Goal: Task Accomplishment & Management: Use online tool/utility

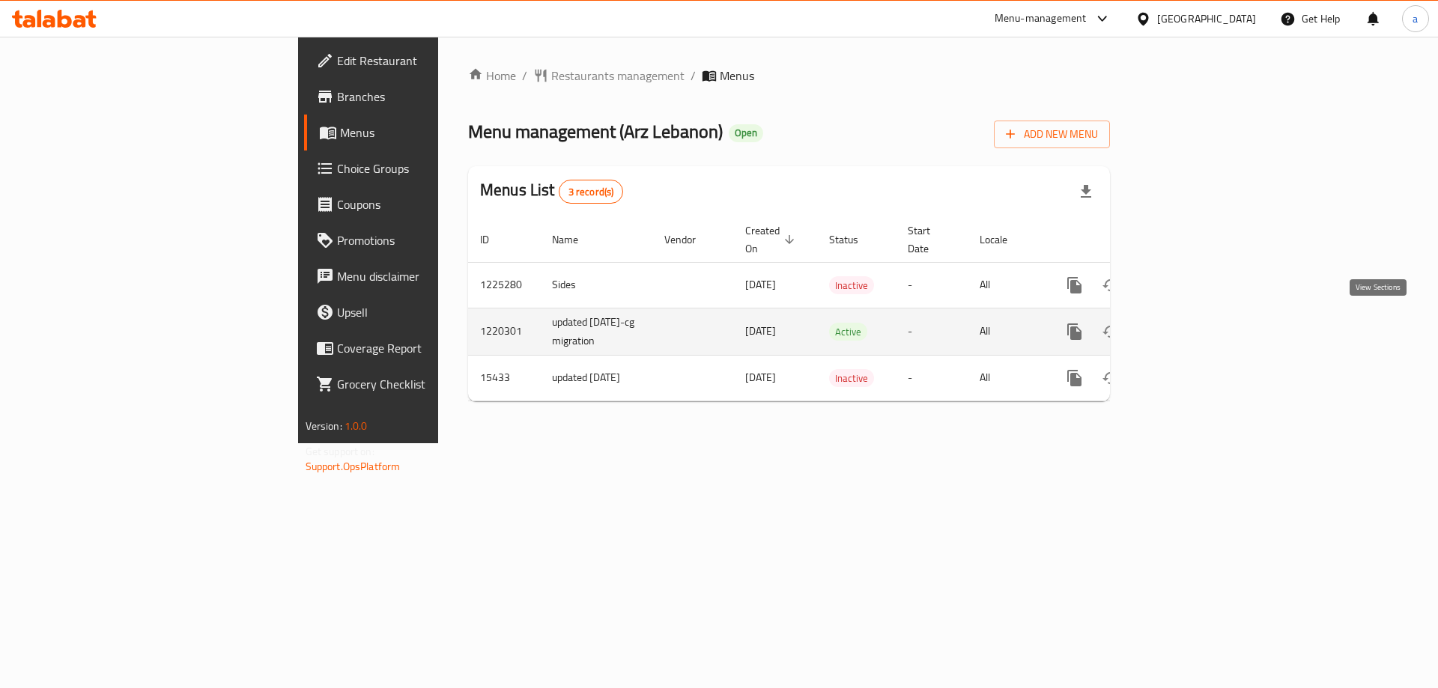
click at [1201, 333] on link "enhanced table" at bounding box center [1183, 332] width 36 height 36
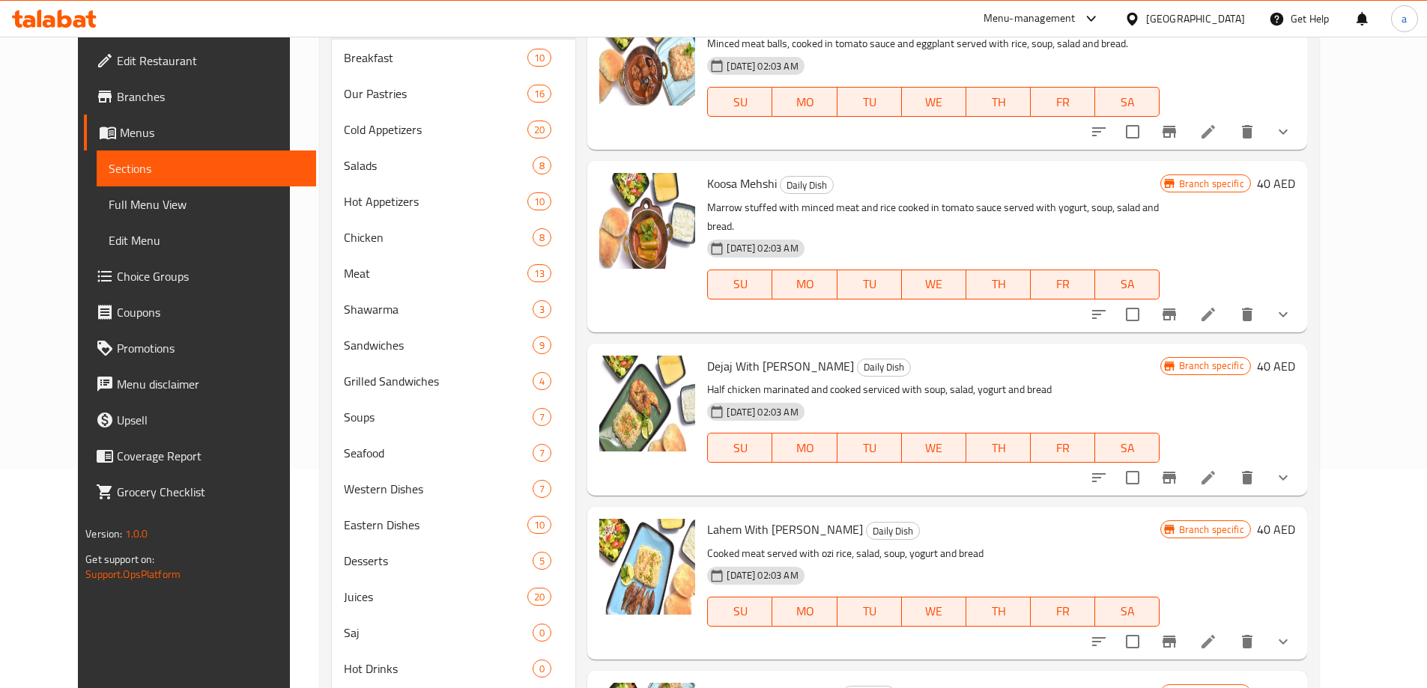
scroll to position [225, 0]
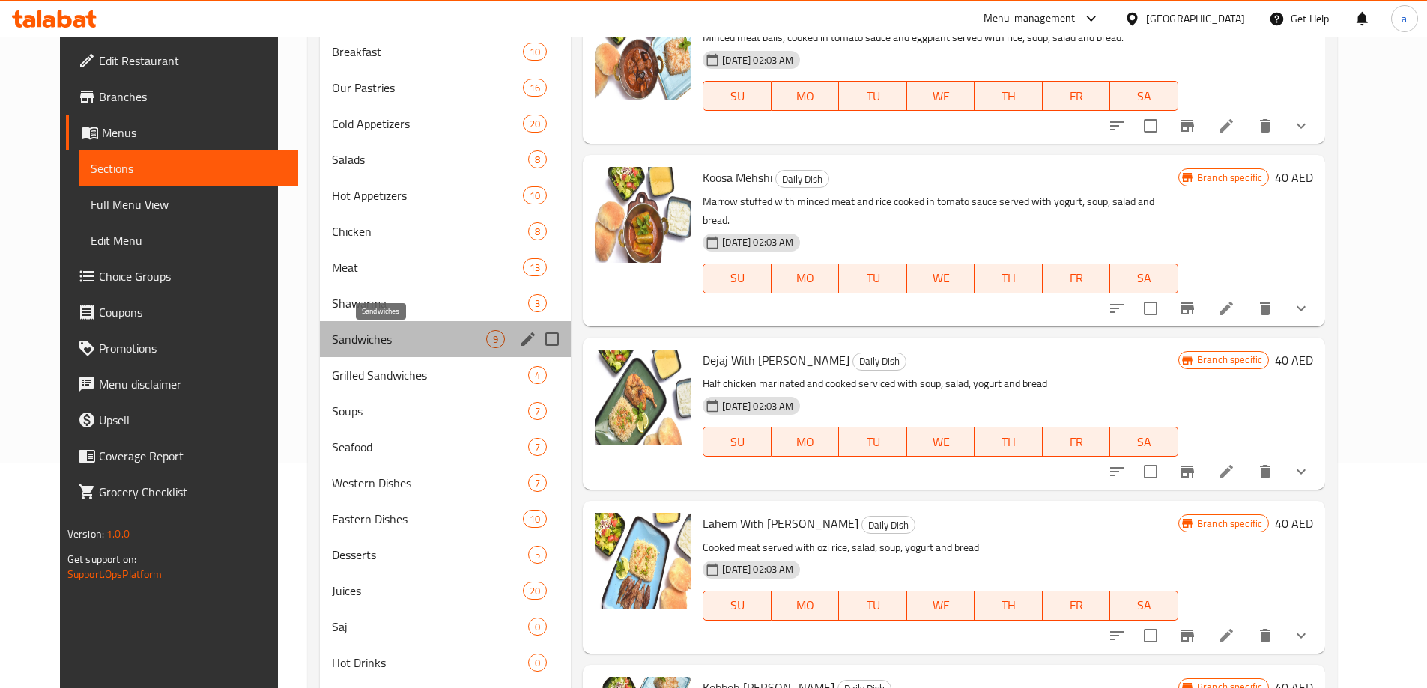
click at [332, 336] on span "Sandwiches" at bounding box center [409, 339] width 154 height 18
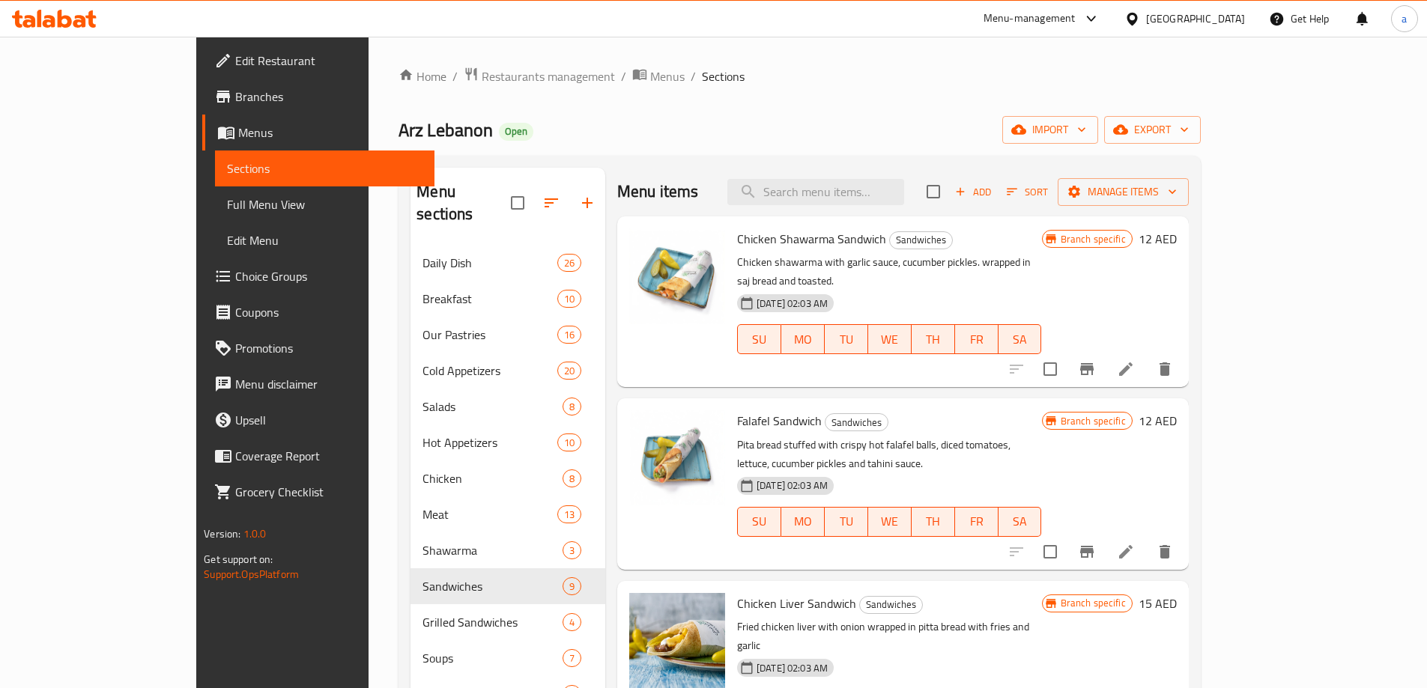
click at [1160, 12] on div "[GEOGRAPHIC_DATA]" at bounding box center [1195, 18] width 99 height 16
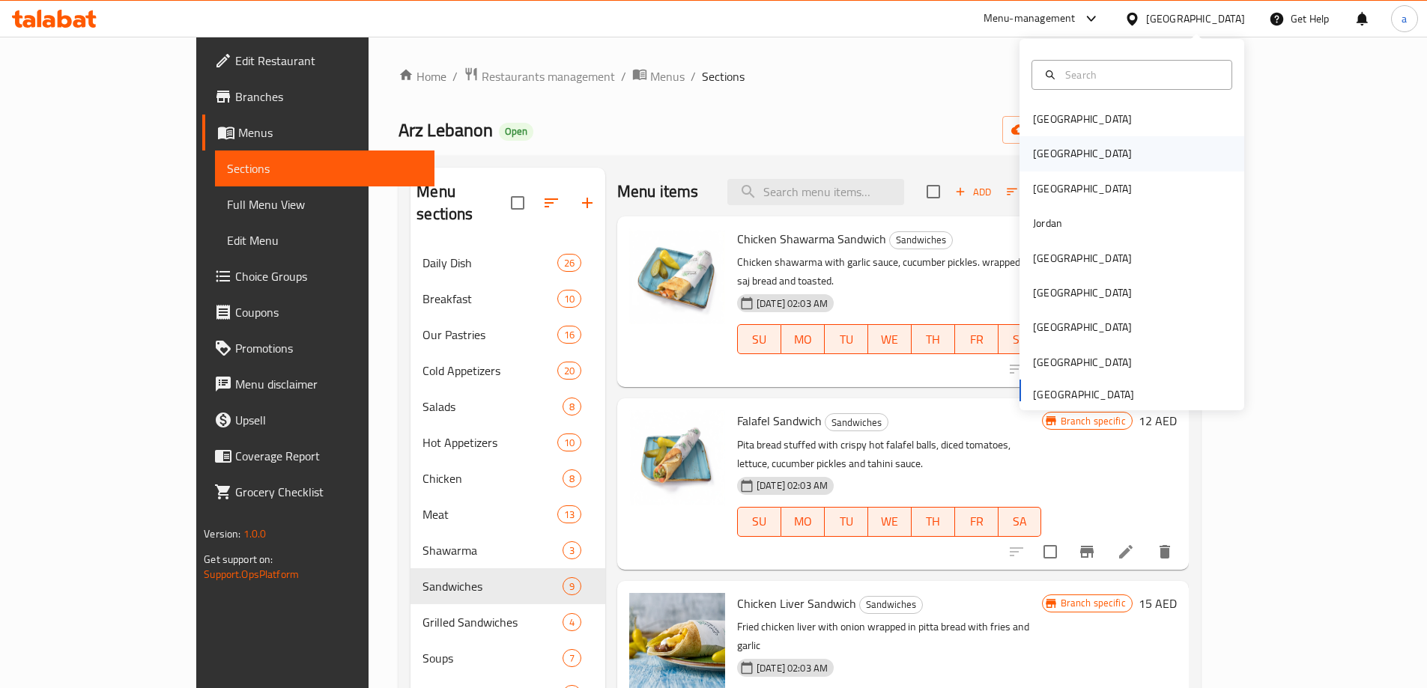
click at [1111, 137] on div "[GEOGRAPHIC_DATA]" at bounding box center [1131, 153] width 225 height 34
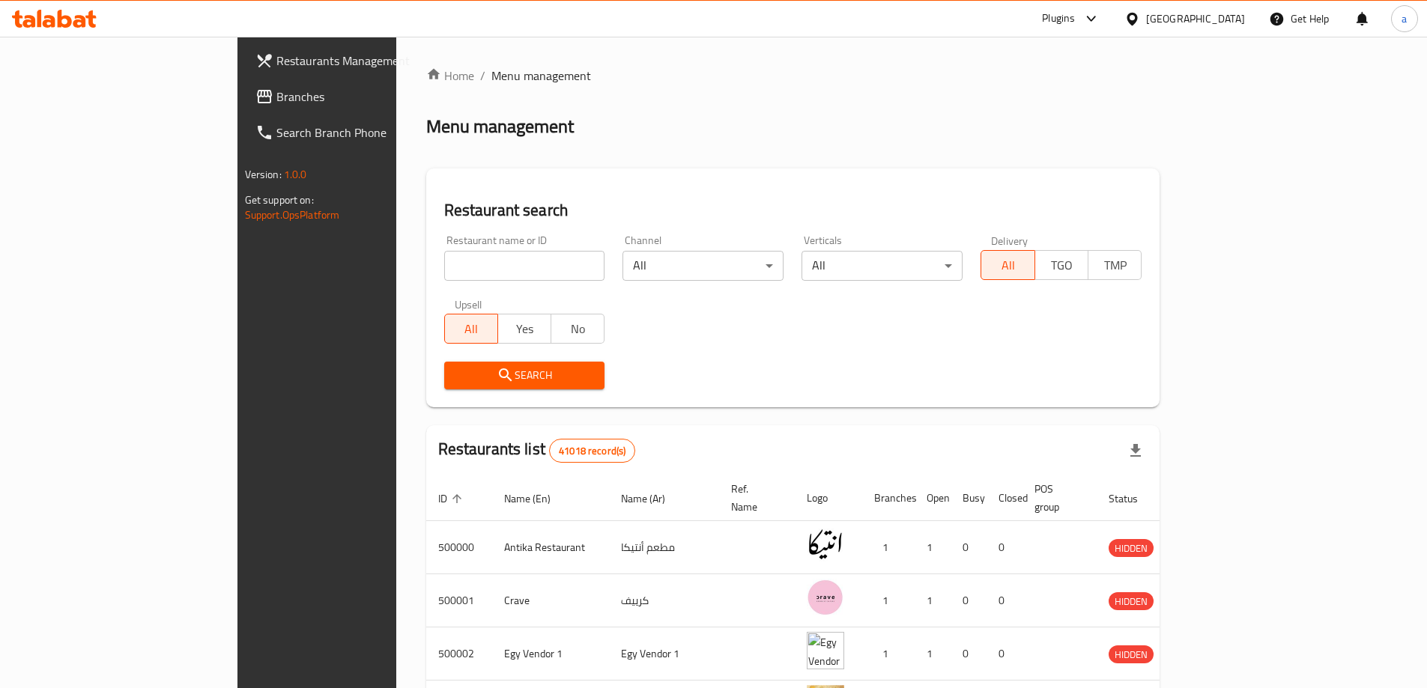
click at [1219, 34] on div "[GEOGRAPHIC_DATA]" at bounding box center [1184, 19] width 145 height 36
click at [1225, 24] on div "[GEOGRAPHIC_DATA]" at bounding box center [1195, 18] width 99 height 16
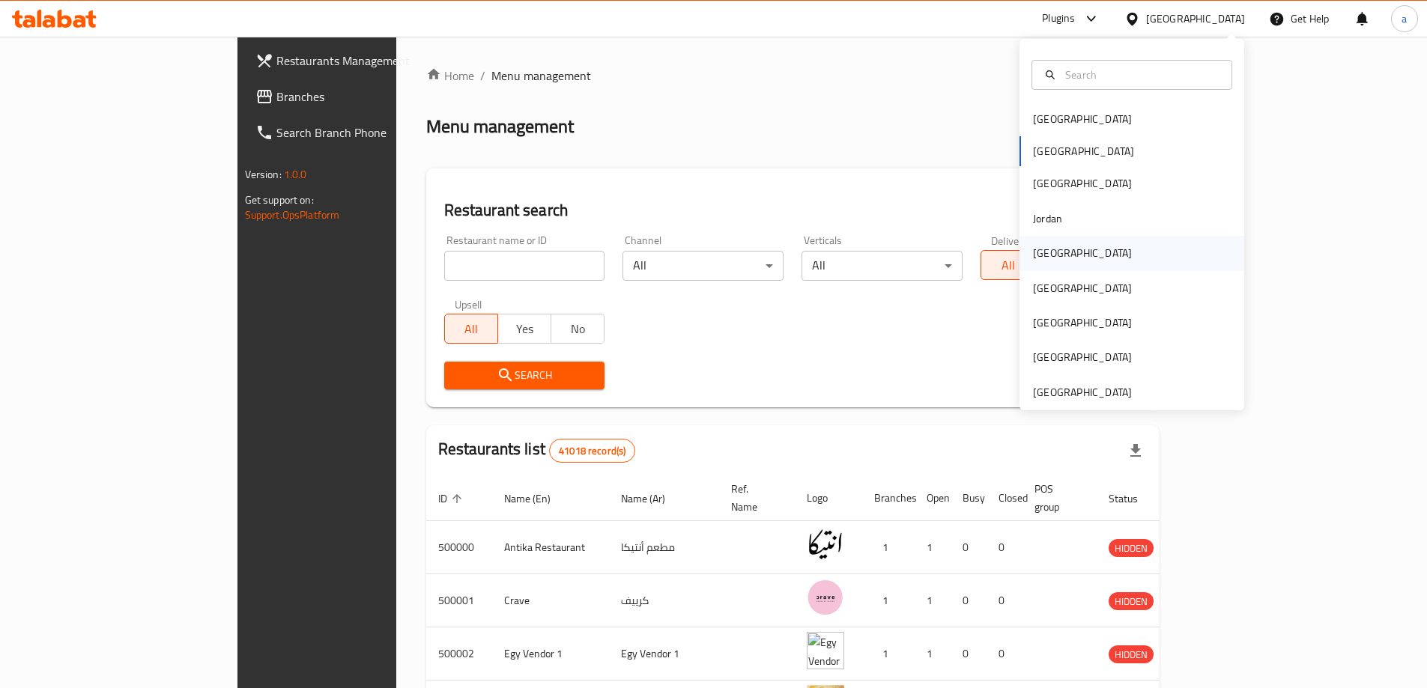
click at [1076, 259] on div "[GEOGRAPHIC_DATA]" at bounding box center [1131, 253] width 225 height 34
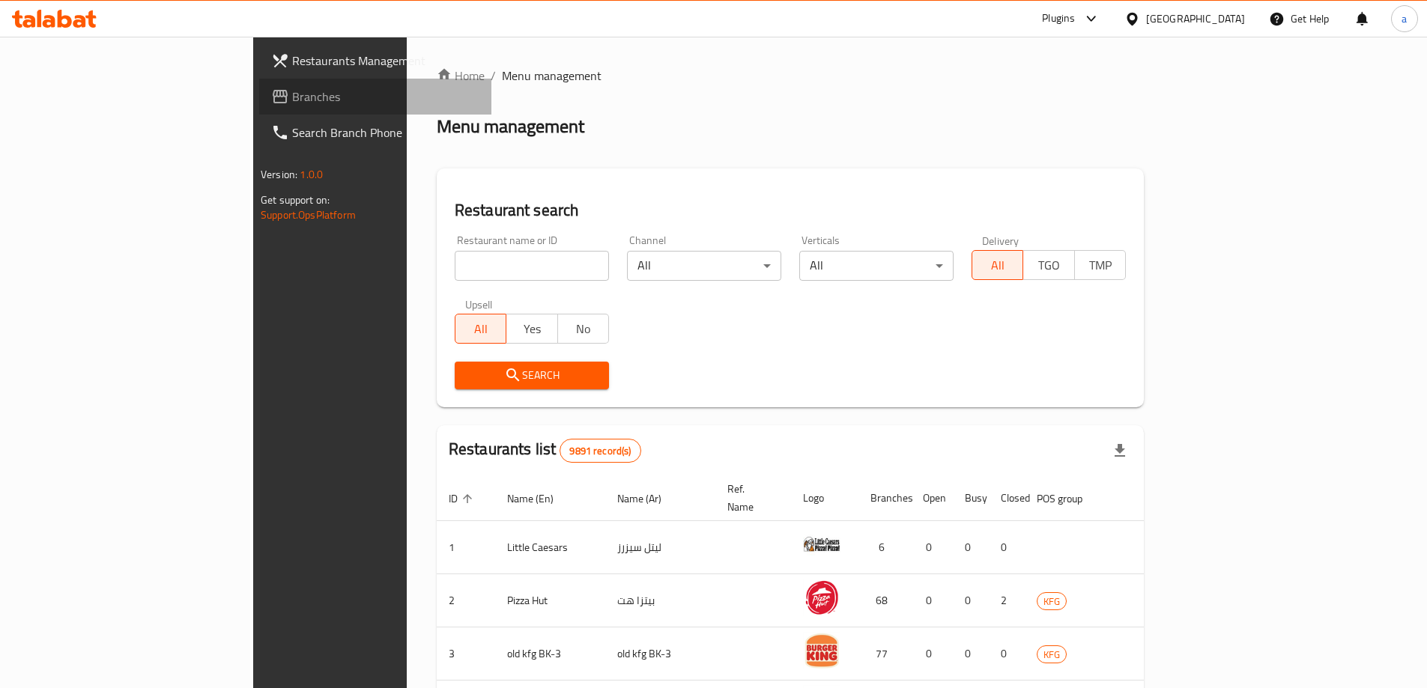
click at [292, 89] on span "Branches" at bounding box center [385, 97] width 187 height 18
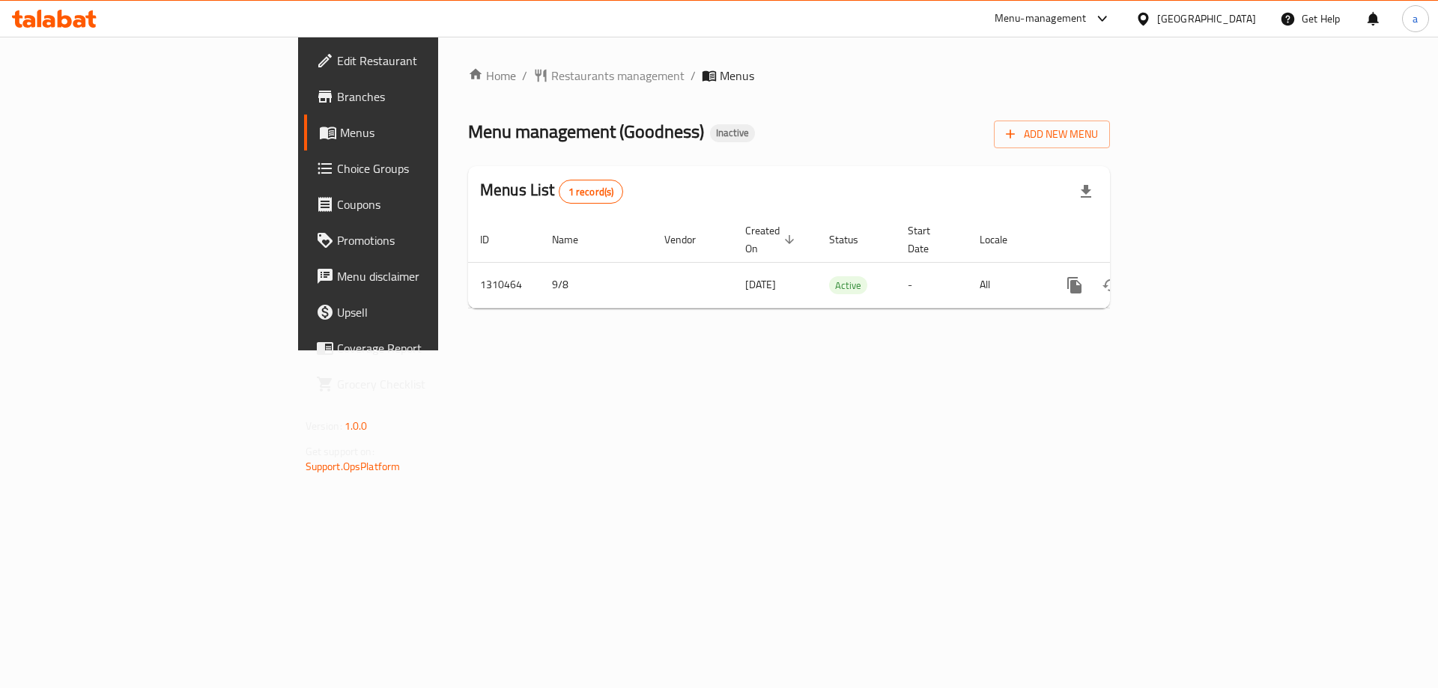
click at [1151, 18] on icon at bounding box center [1144, 19] width 16 height 16
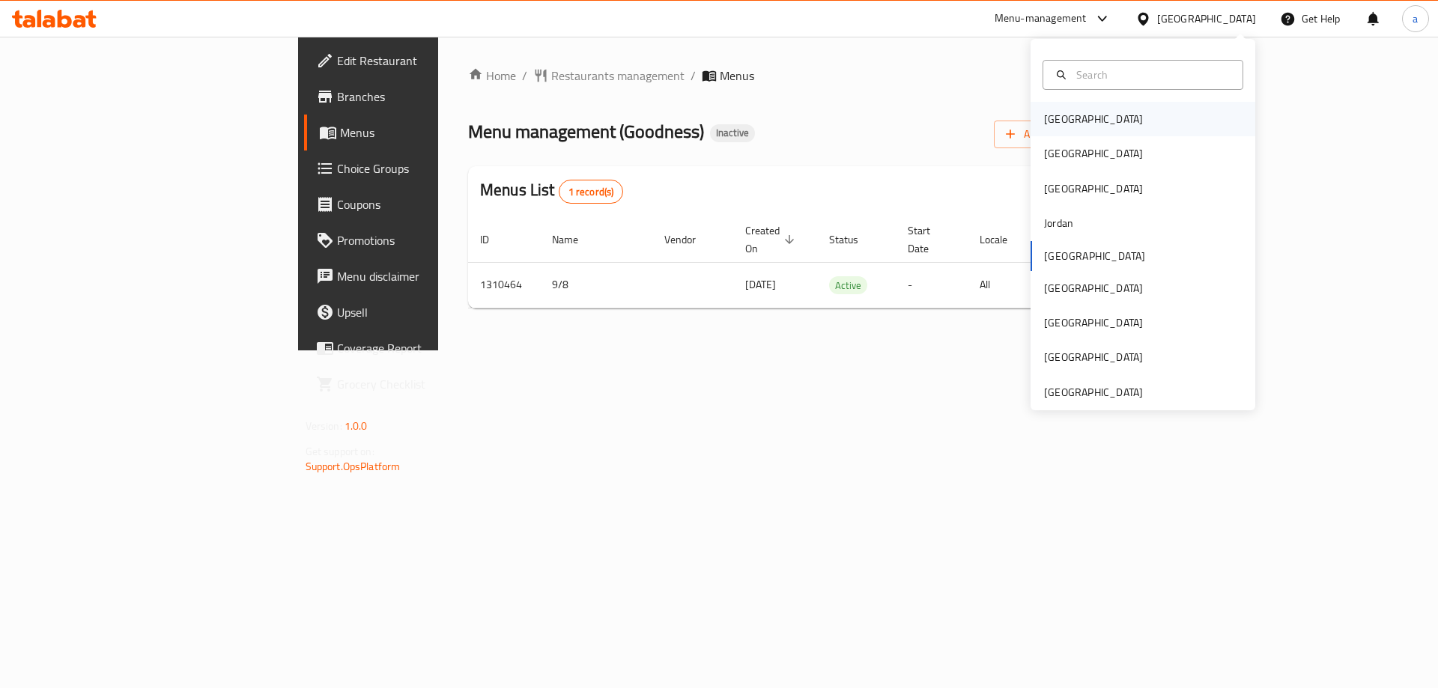
click at [1089, 124] on div "[GEOGRAPHIC_DATA]" at bounding box center [1143, 119] width 225 height 34
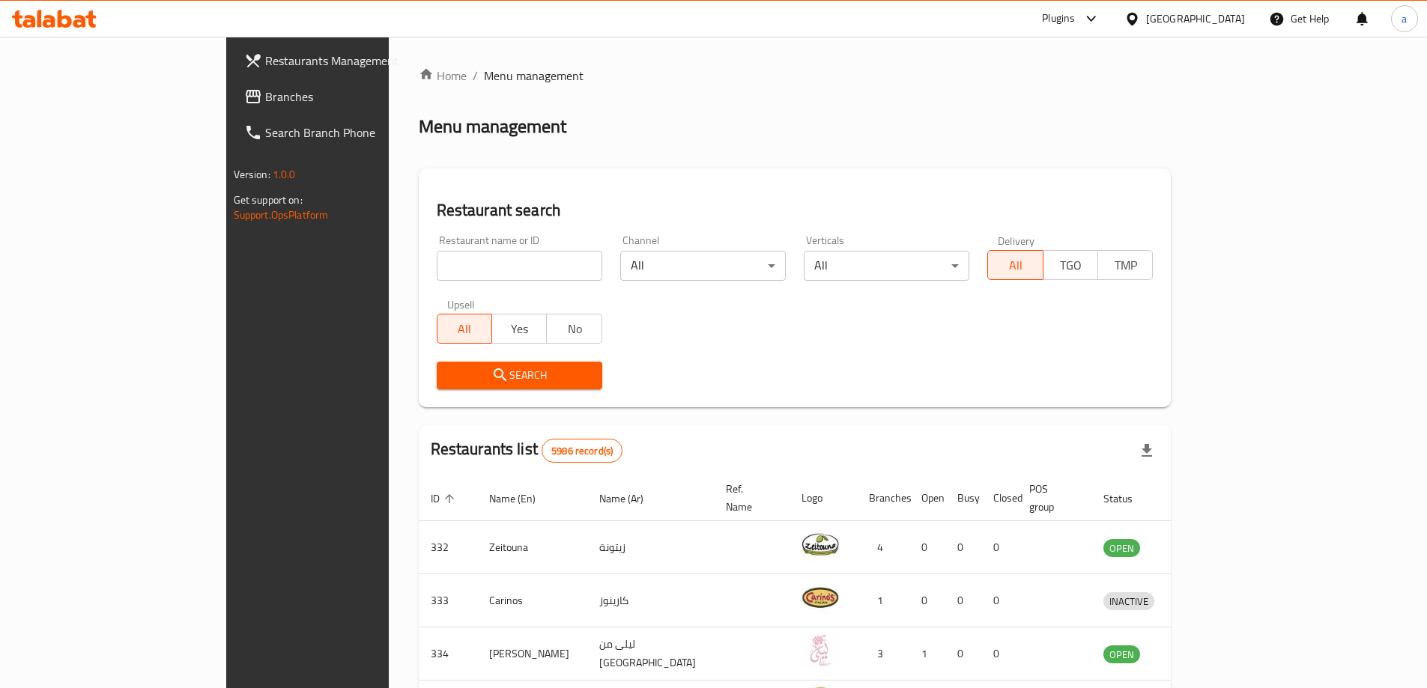
click at [265, 99] on span "Branches" at bounding box center [358, 97] width 187 height 18
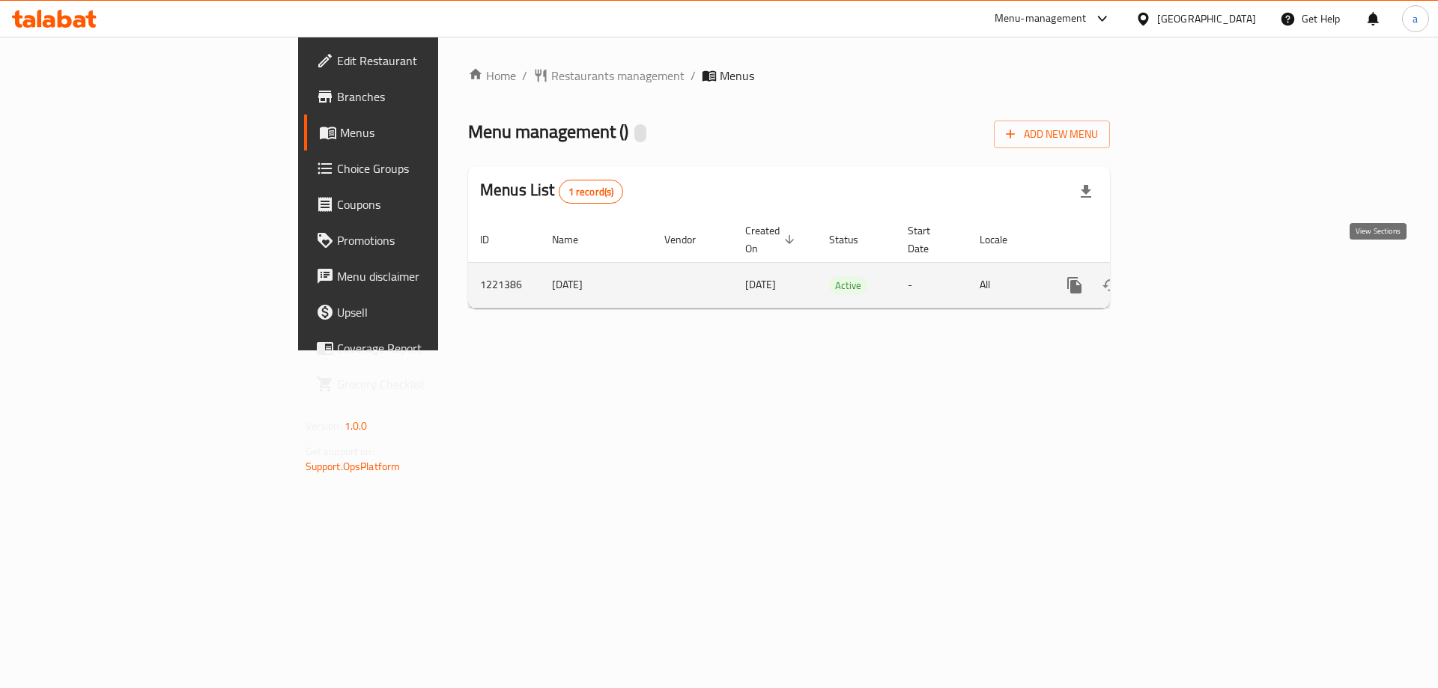
click at [1201, 267] on link "enhanced table" at bounding box center [1183, 285] width 36 height 36
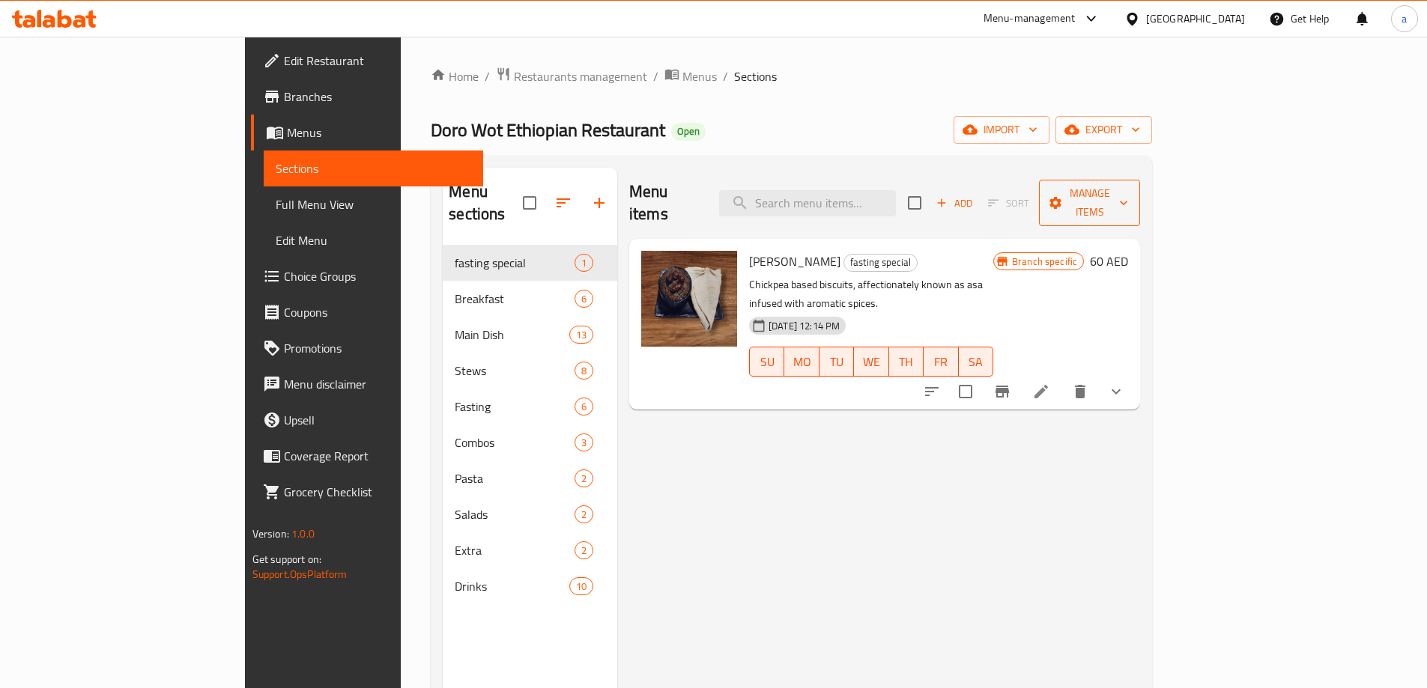
click at [1128, 187] on span "Manage items" at bounding box center [1089, 202] width 77 height 37
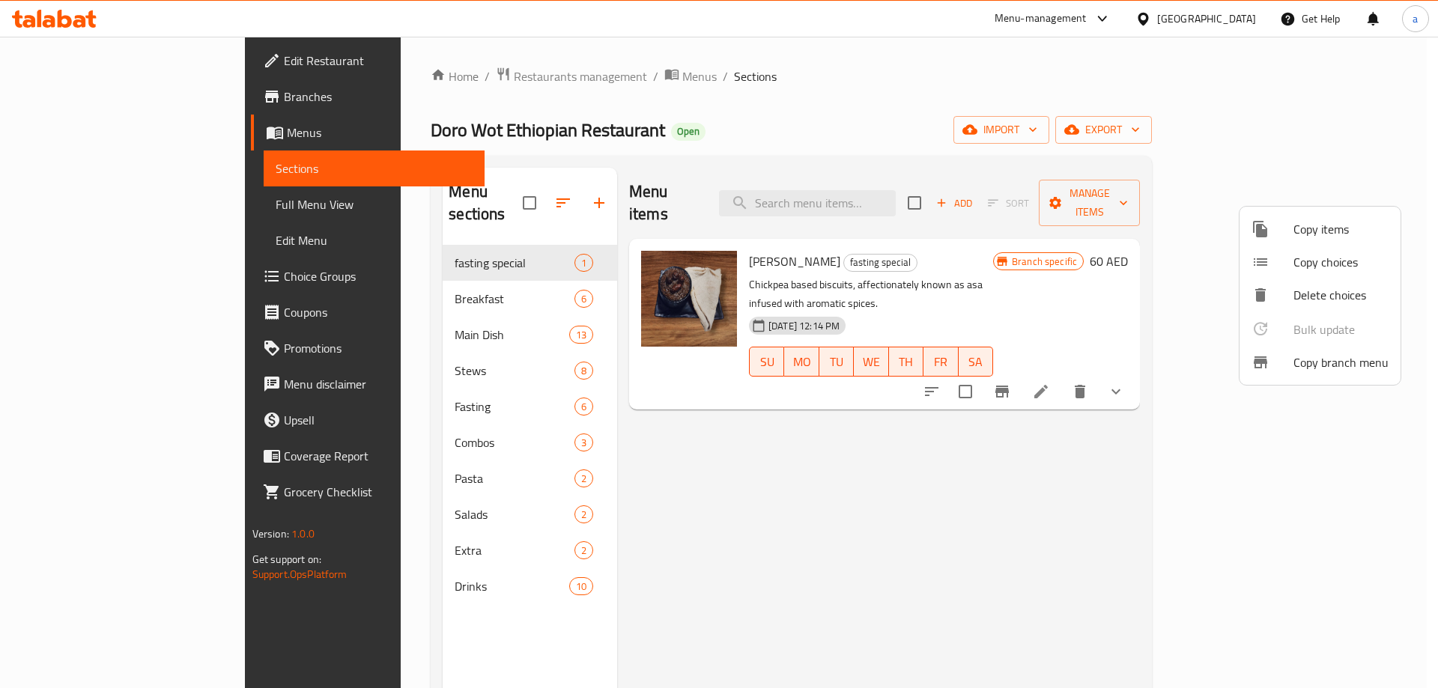
click at [1347, 363] on span "Copy branch menu" at bounding box center [1341, 363] width 95 height 18
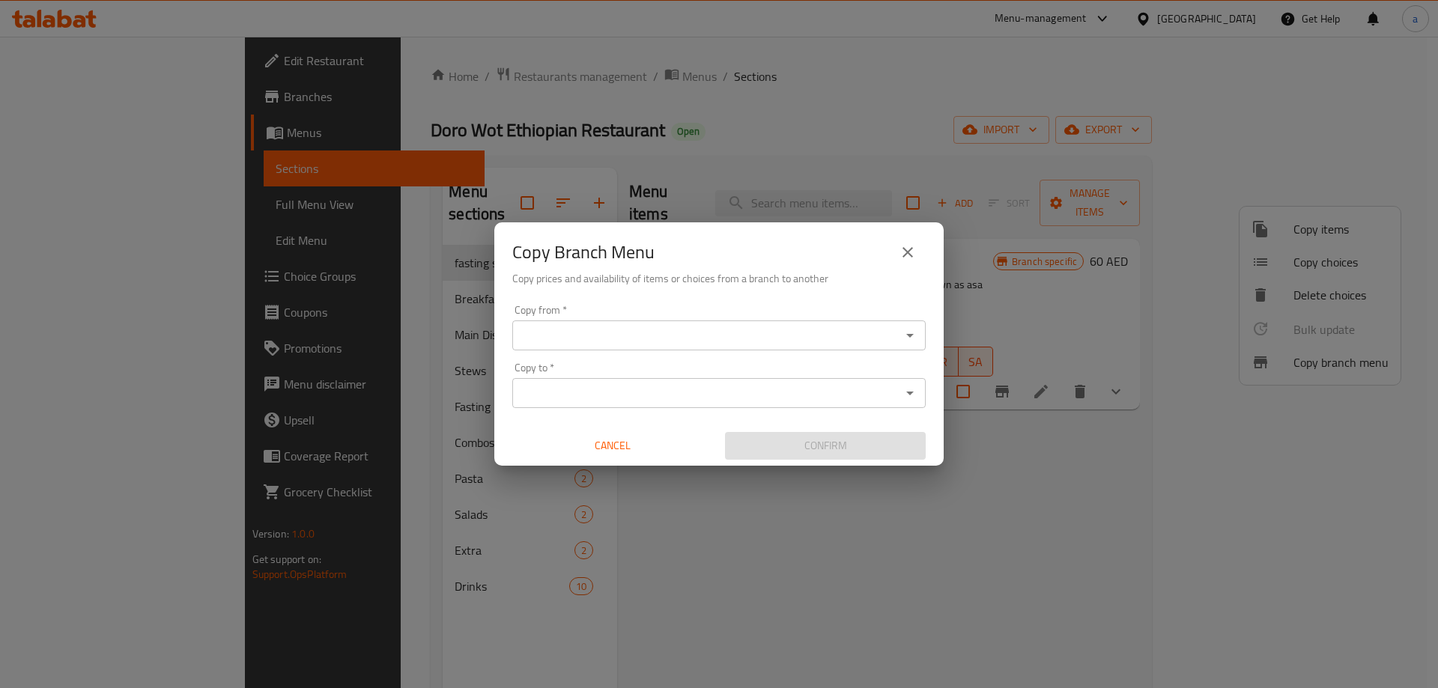
click at [900, 350] on div "Copy from *" at bounding box center [718, 336] width 413 height 30
click at [923, 341] on div "Copy from *" at bounding box center [718, 336] width 413 height 30
click at [918, 336] on icon "Open" at bounding box center [910, 336] width 18 height 18
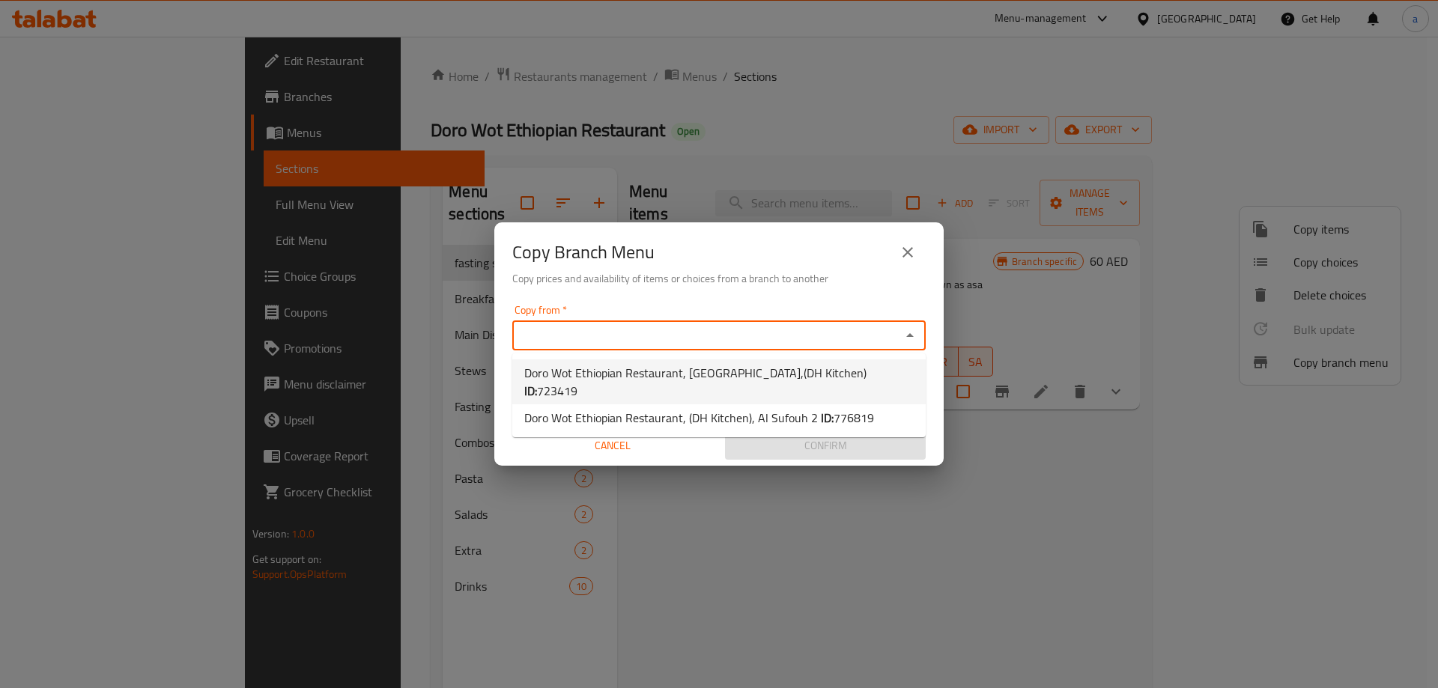
click at [807, 376] on span "Doro Wot Ethiopian Restaurant, Business Bay,(DH Kitchen) ID: 723419" at bounding box center [719, 382] width 390 height 36
type input "Doro Wot Ethiopian Restaurant, Business Bay,(DH Kitchen)"
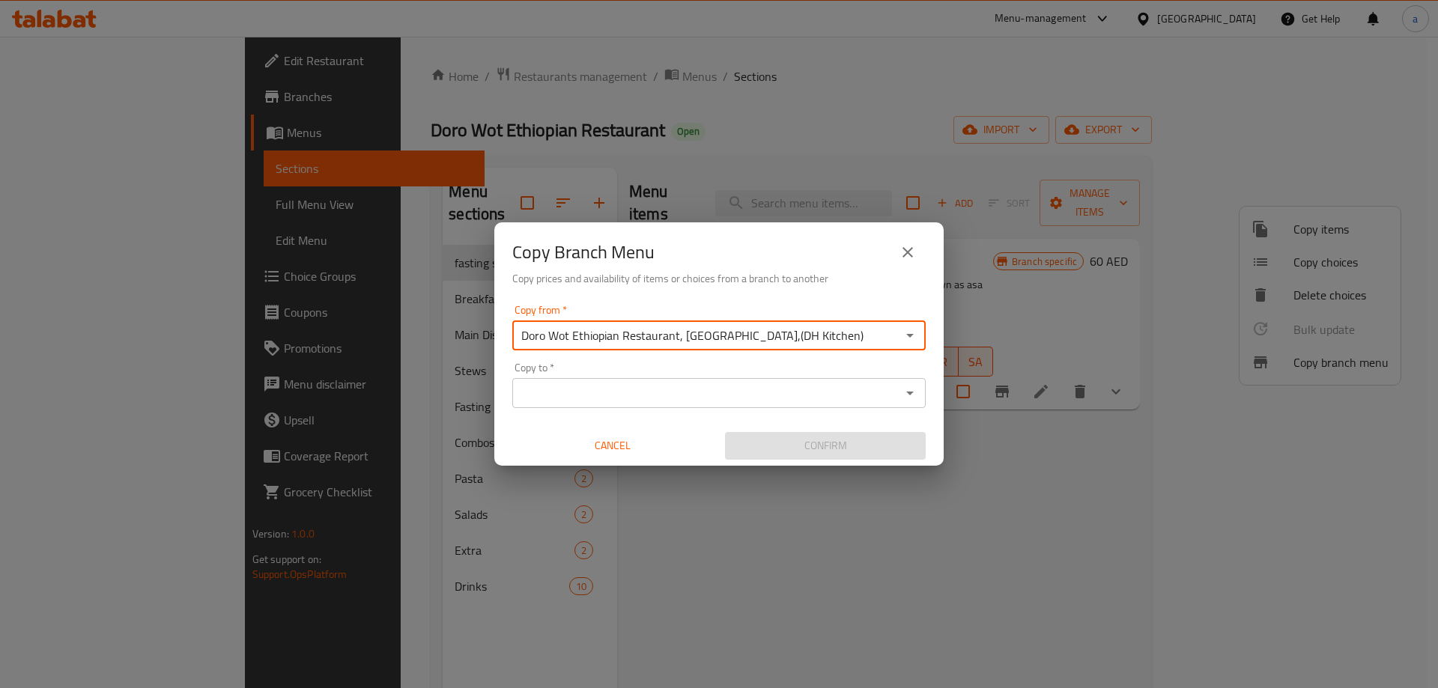
click at [860, 381] on div "Copy to *" at bounding box center [718, 393] width 413 height 30
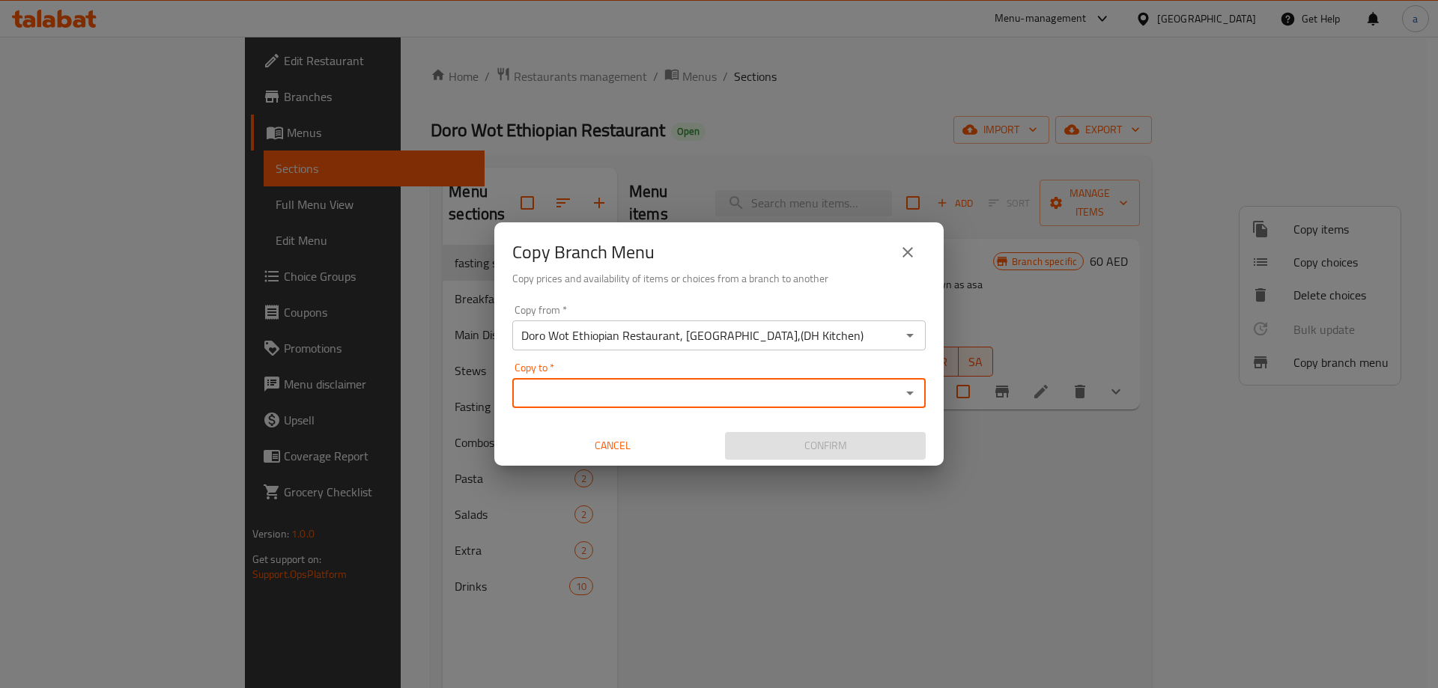
click at [914, 381] on div "Copy to *" at bounding box center [718, 393] width 413 height 30
click at [915, 390] on icon "Open" at bounding box center [910, 393] width 18 height 18
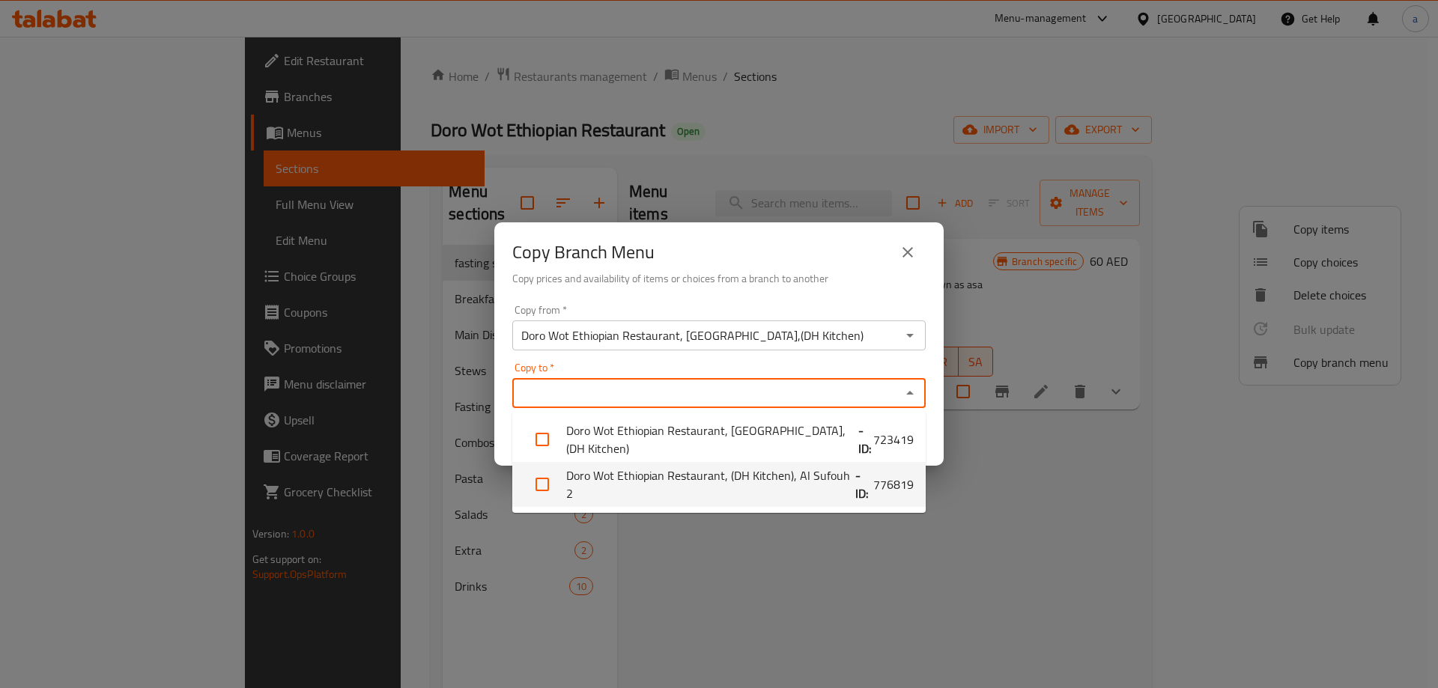
click at [758, 479] on li "Doro Wot Ethiopian Restaurant, (DH Kitchen), Al Sufouh 2 - ID: 776819" at bounding box center [718, 484] width 413 height 45
checkbox input "true"
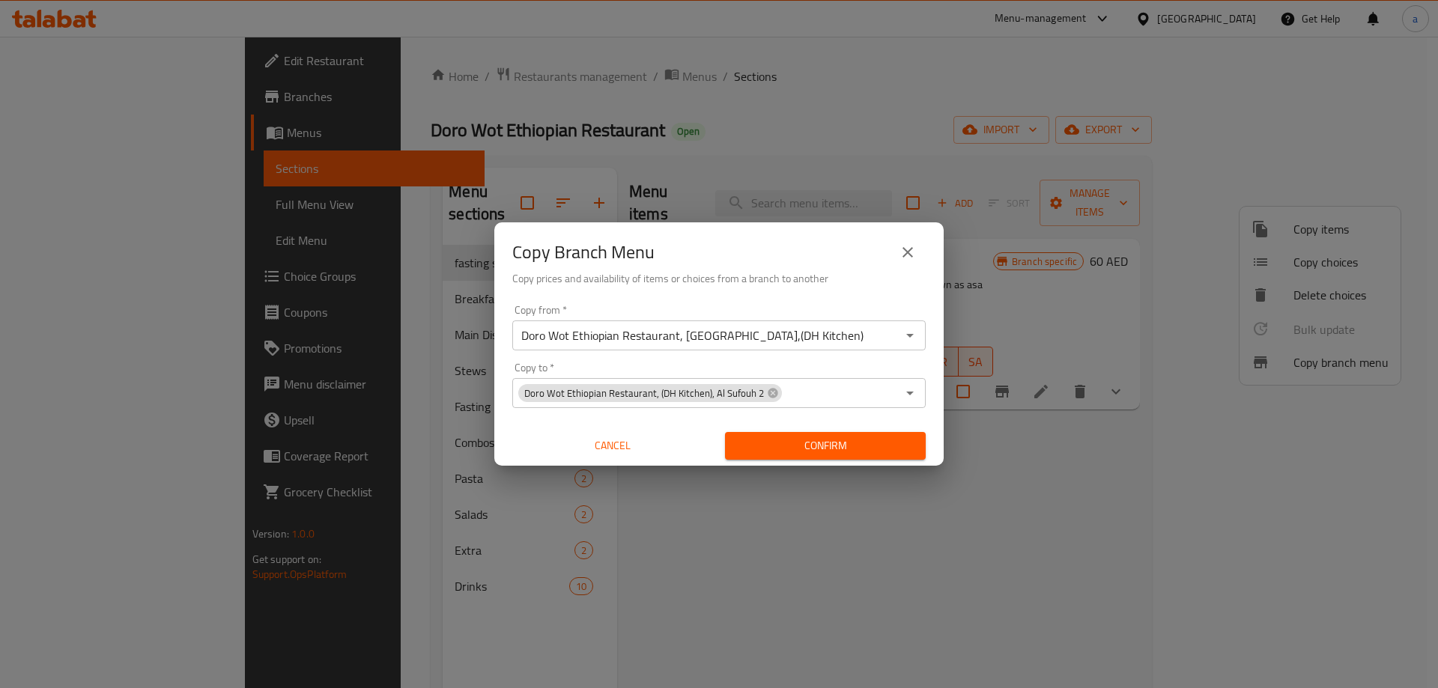
click at [768, 565] on div "Copy Branch Menu Copy prices and availability of items or choices from a branch…" at bounding box center [719, 344] width 1438 height 688
click at [819, 447] on span "Confirm" at bounding box center [825, 446] width 177 height 19
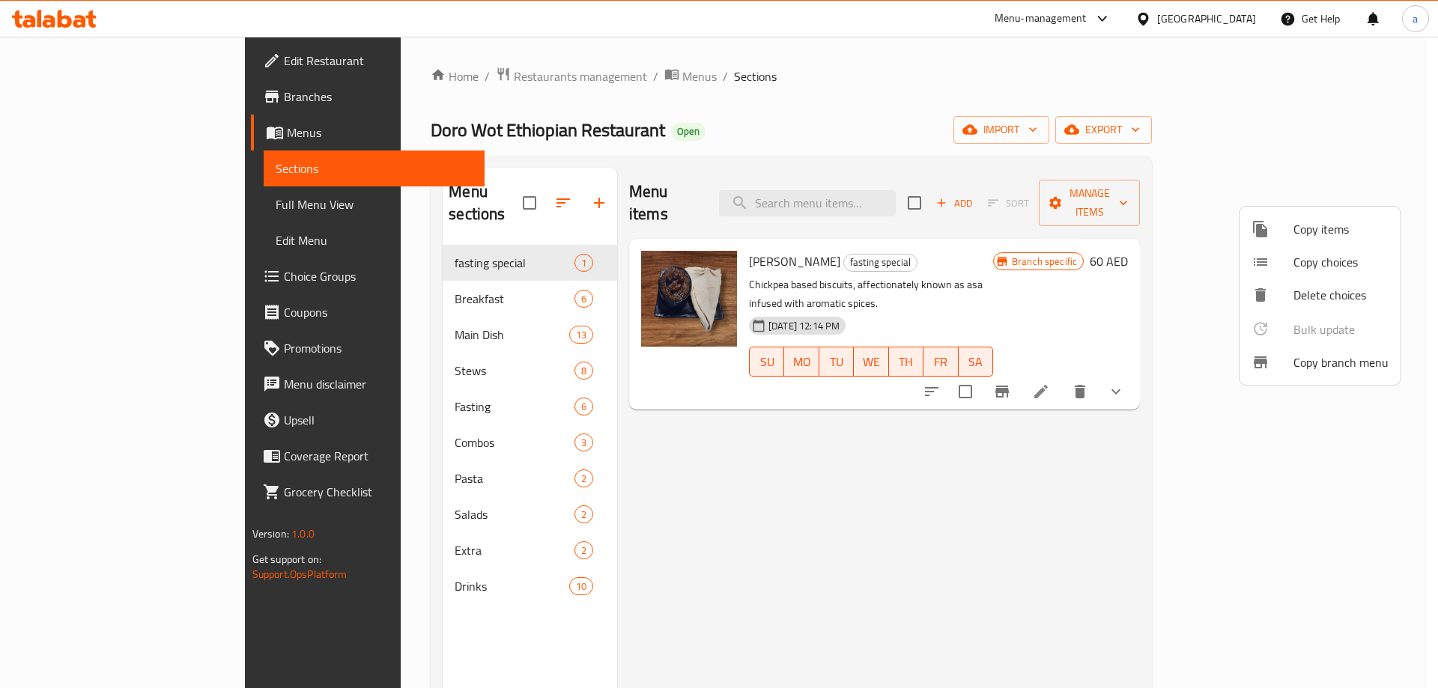
click at [124, 98] on div at bounding box center [719, 344] width 1438 height 688
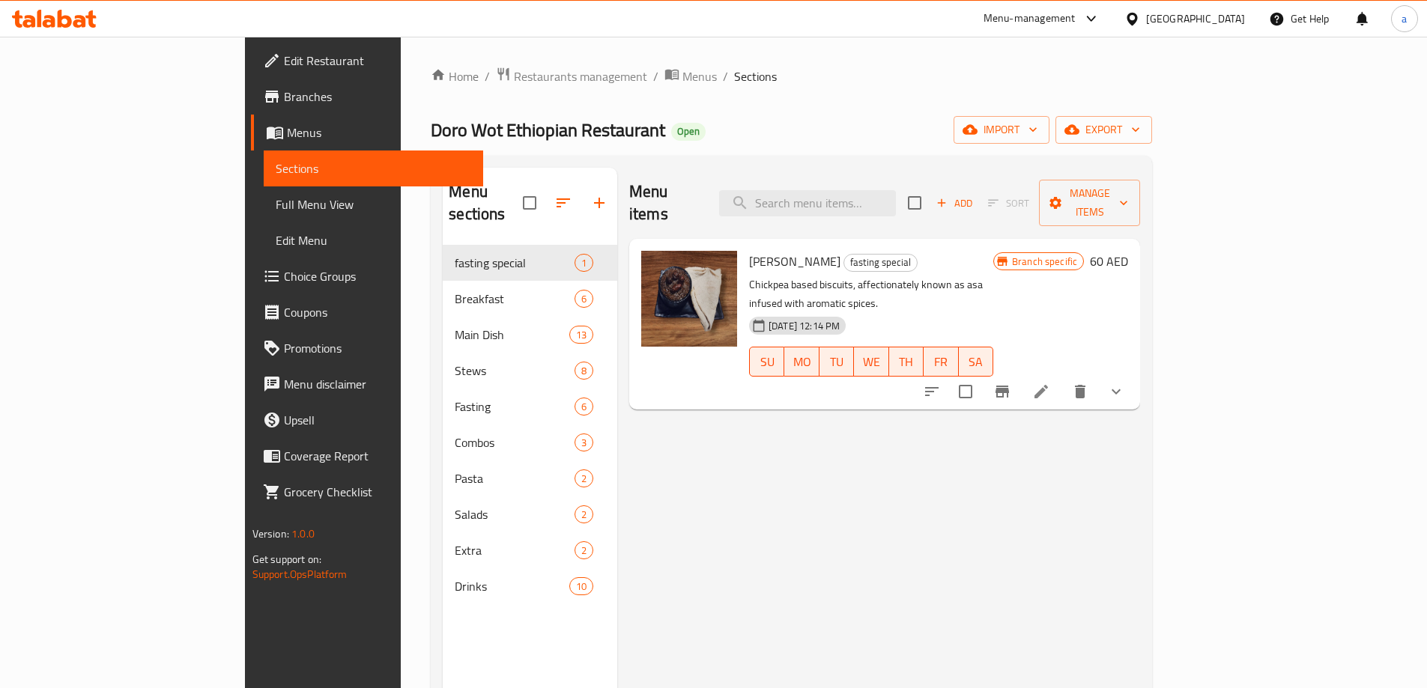
click at [251, 108] on link "Branches" at bounding box center [367, 97] width 232 height 36
